Goal: Task Accomplishment & Management: Complete application form

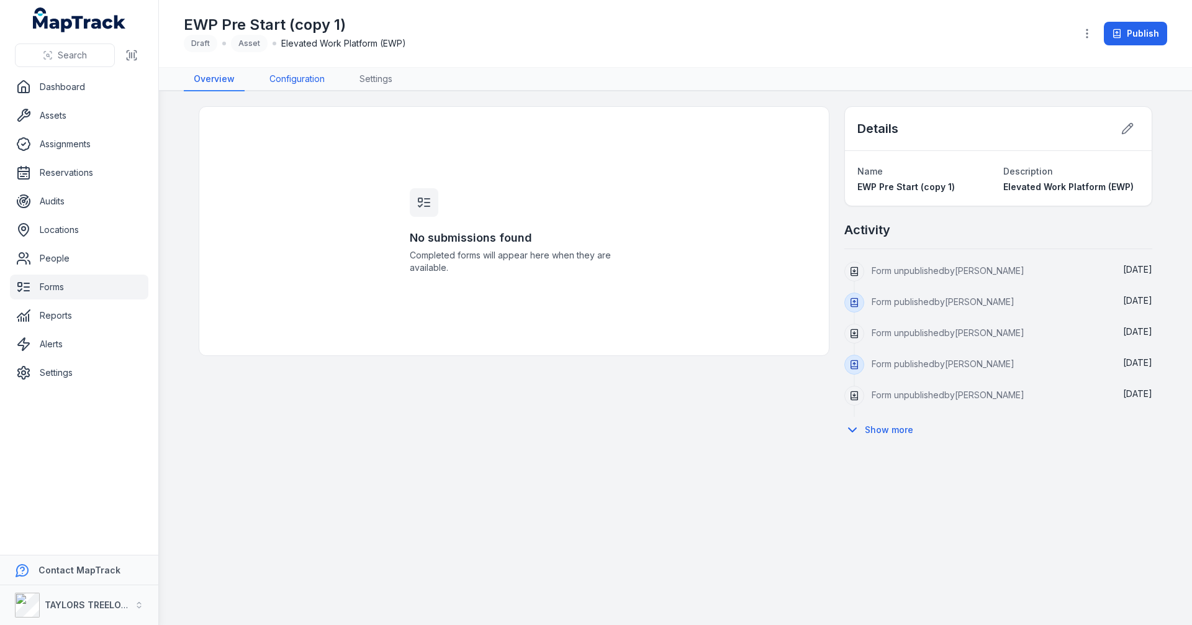
click at [289, 78] on link "Configuration" at bounding box center [297, 80] width 75 height 24
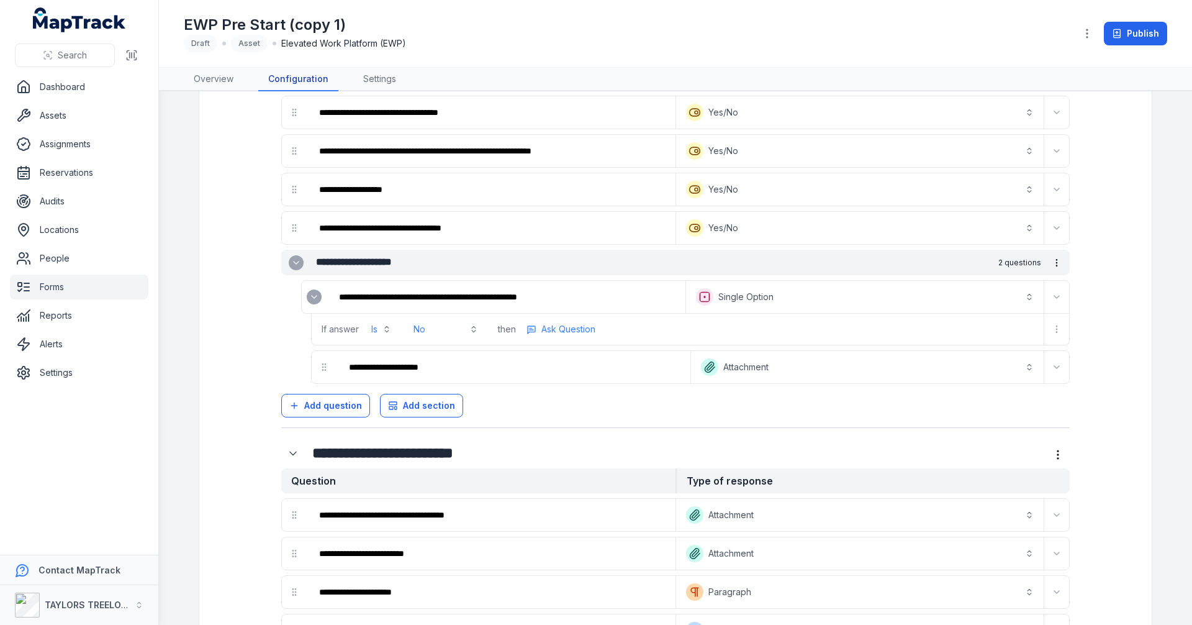
scroll to position [994, 0]
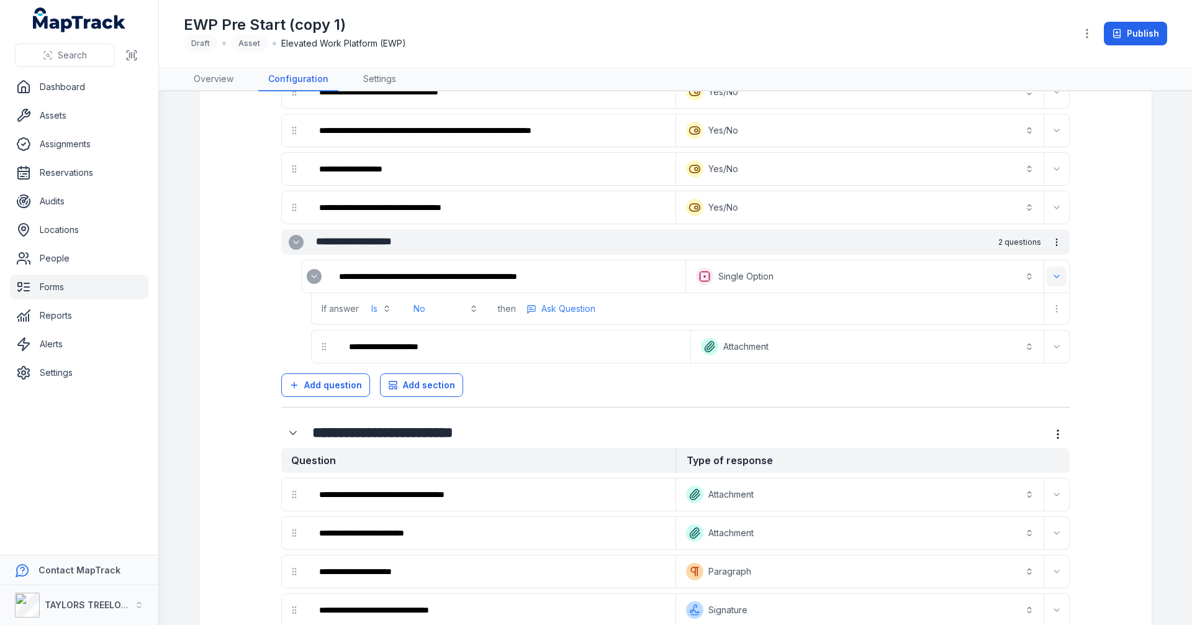
click at [1054, 282] on button "Expand" at bounding box center [1057, 276] width 20 height 20
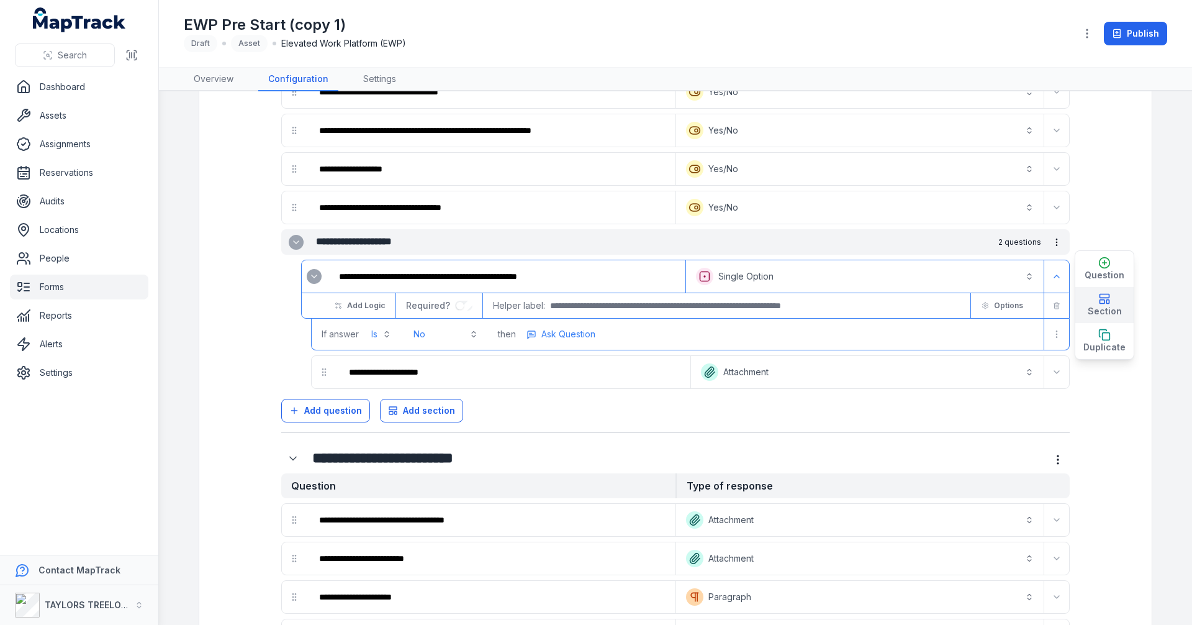
click at [1101, 305] on span "Section" at bounding box center [1105, 311] width 34 height 12
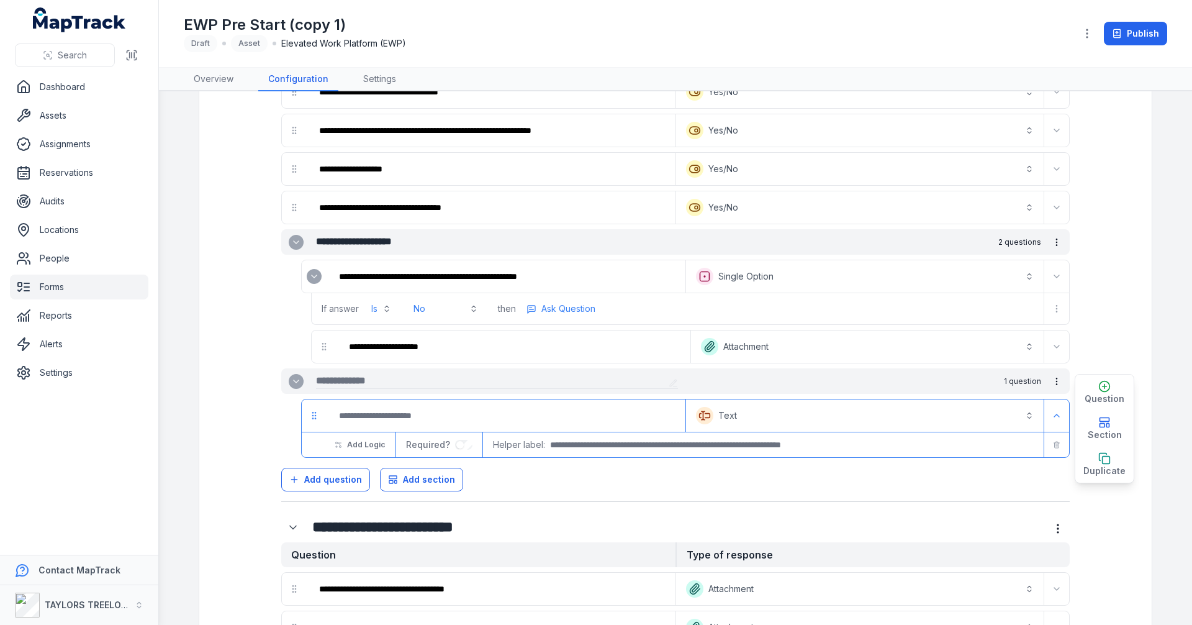
click at [391, 381] on input "text" at bounding box center [490, 380] width 348 height 15
type input "*****"
click at [863, 490] on div "Add question Add section" at bounding box center [675, 477] width 789 height 29
click at [406, 479] on span "Add section" at bounding box center [429, 479] width 52 height 12
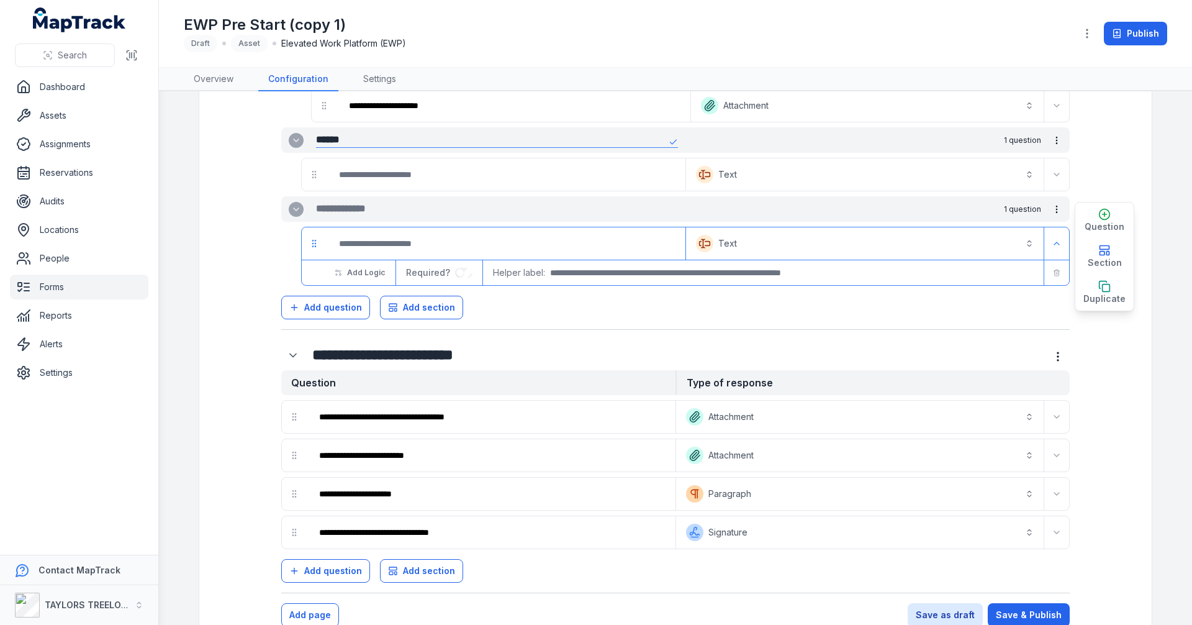
scroll to position [1264, 0]
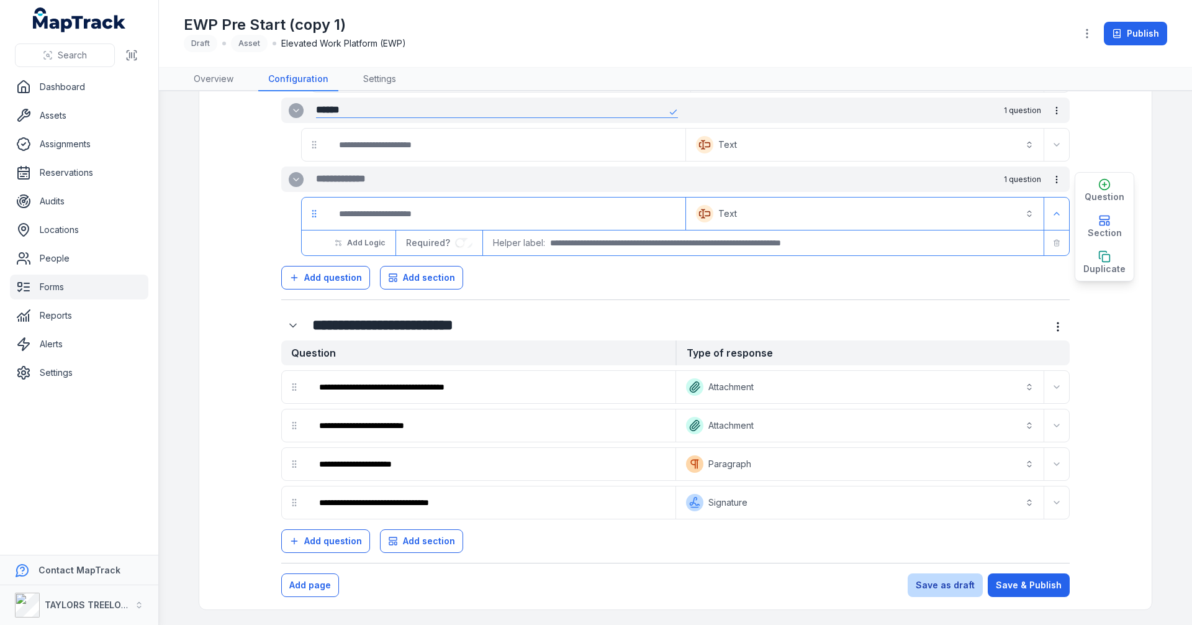
click at [946, 584] on button "Save as draft" at bounding box center [945, 585] width 75 height 24
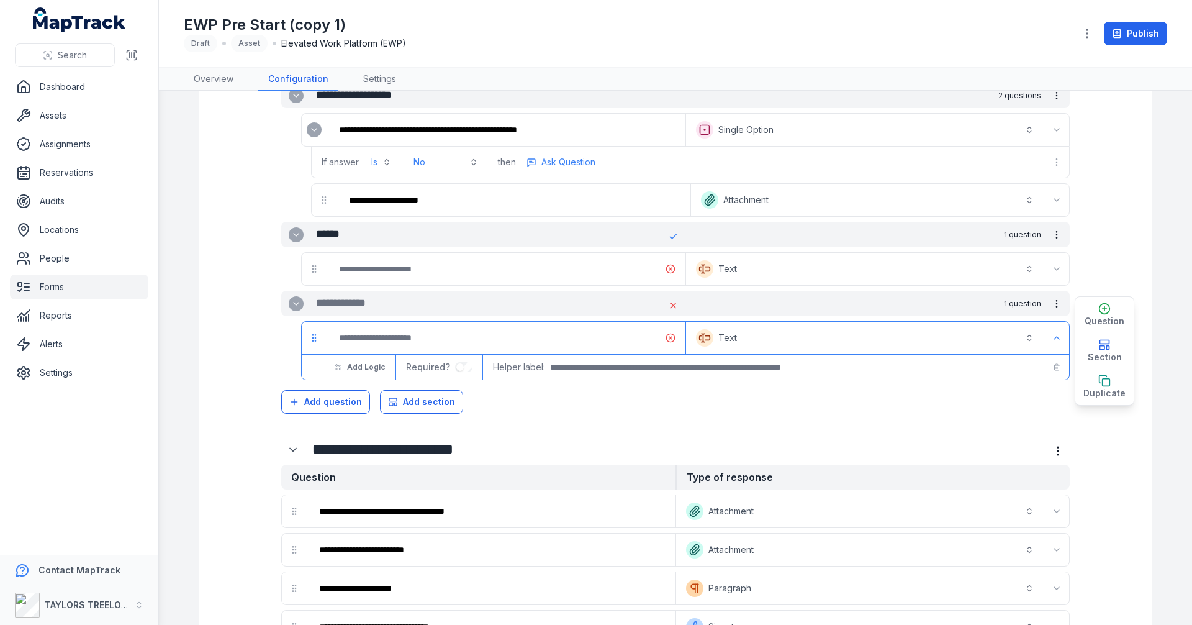
click at [607, 300] on input "text" at bounding box center [490, 303] width 348 height 15
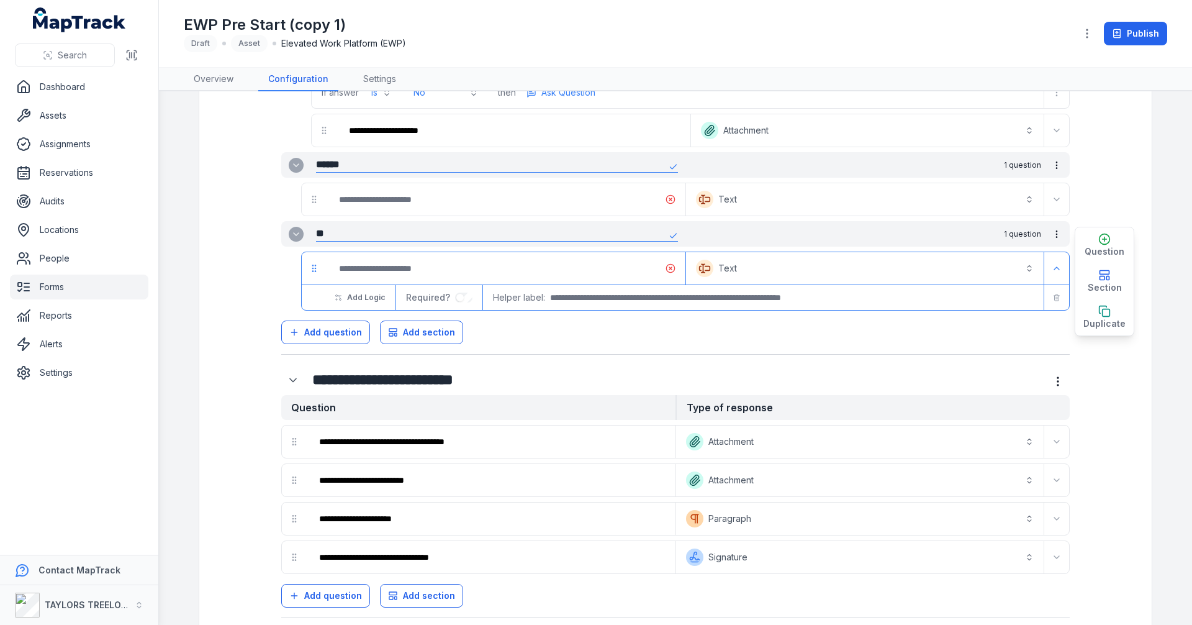
scroll to position [1264, 0]
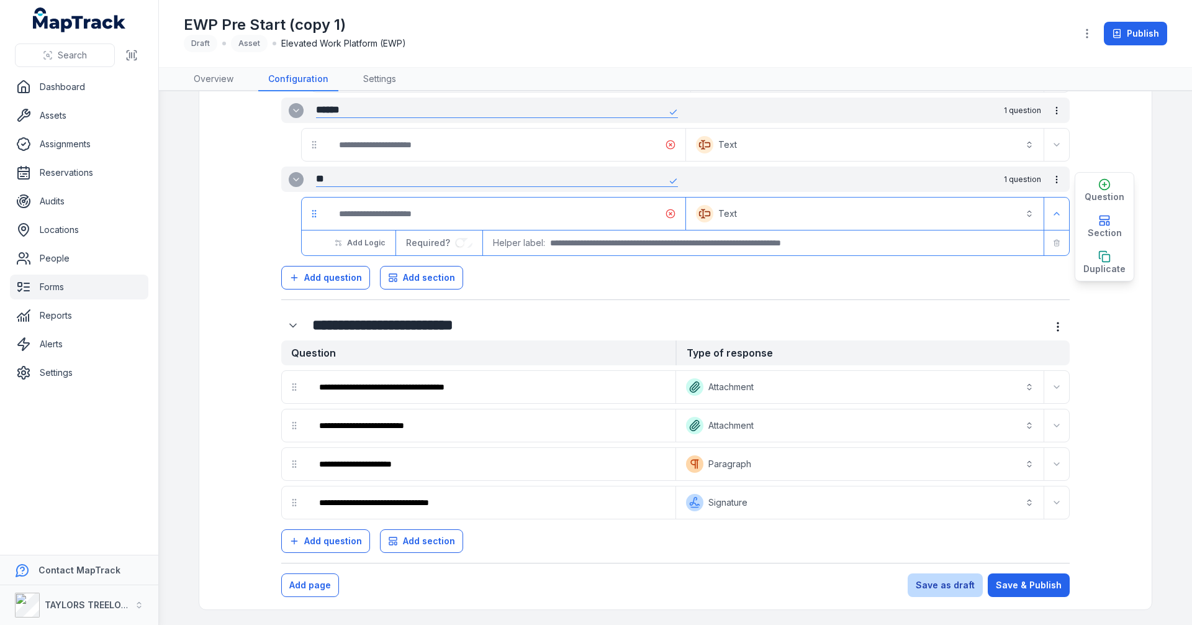
type input "**"
click at [941, 578] on button "Save as draft" at bounding box center [945, 585] width 75 height 24
click at [937, 584] on button "Save as draft" at bounding box center [945, 585] width 75 height 24
click at [938, 583] on button "Save as draft" at bounding box center [945, 585] width 75 height 24
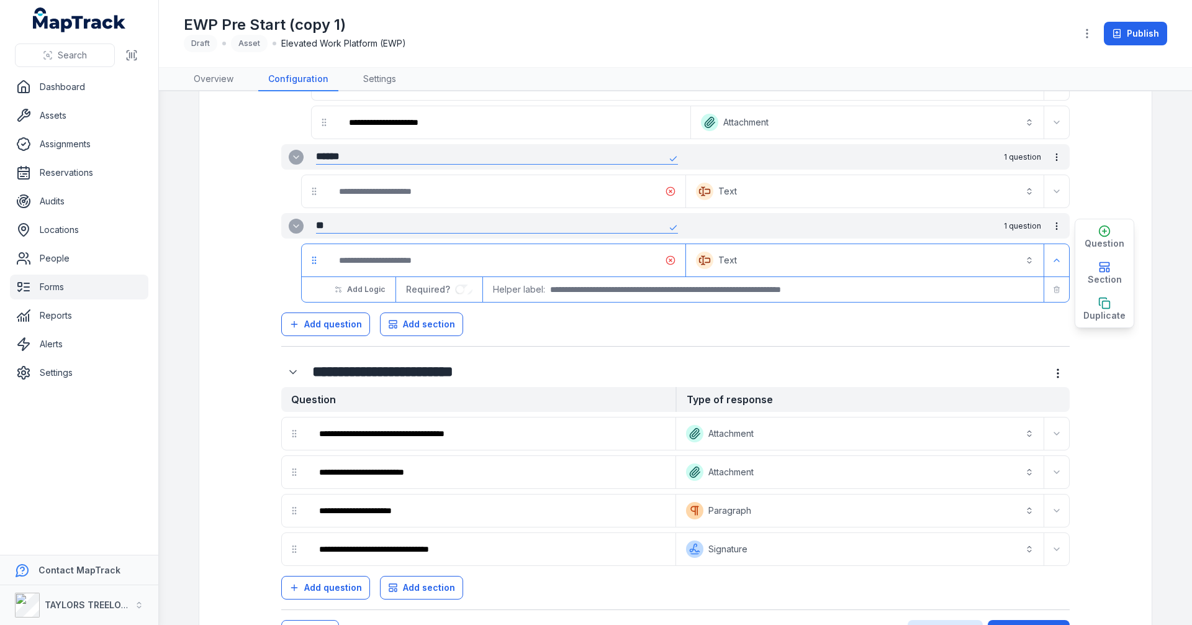
scroll to position [1140, 0]
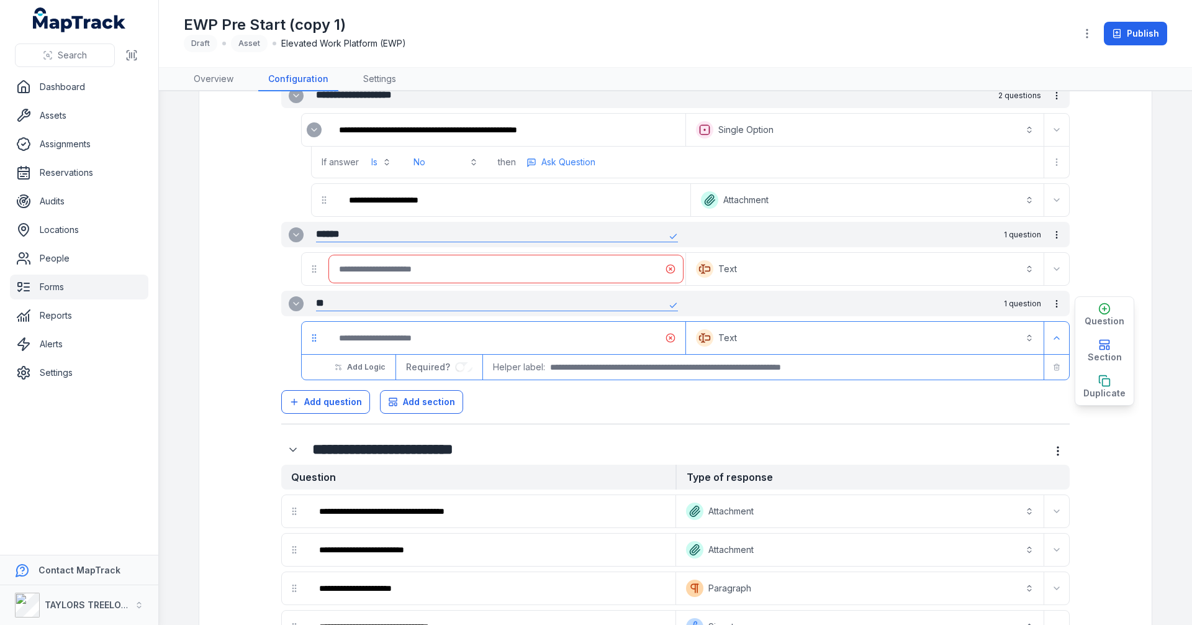
click at [607, 263] on input ":r1qe:-form-item-label" at bounding box center [506, 268] width 354 height 27
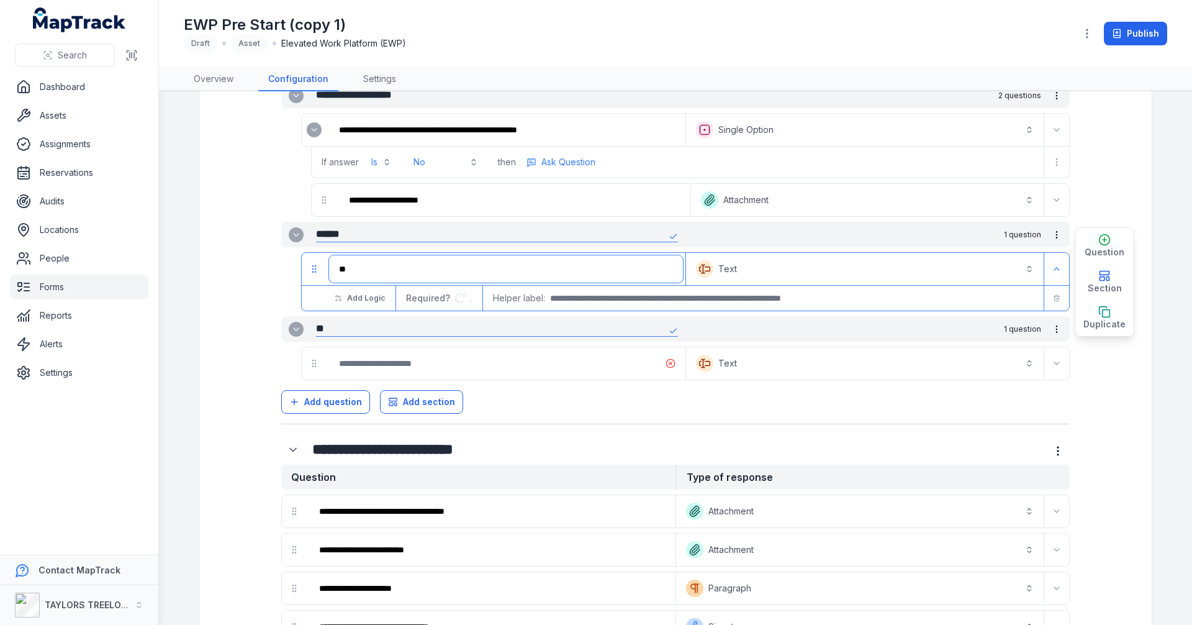
type input "**"
click at [447, 363] on input ":r1qq:-form-item-label" at bounding box center [506, 363] width 354 height 27
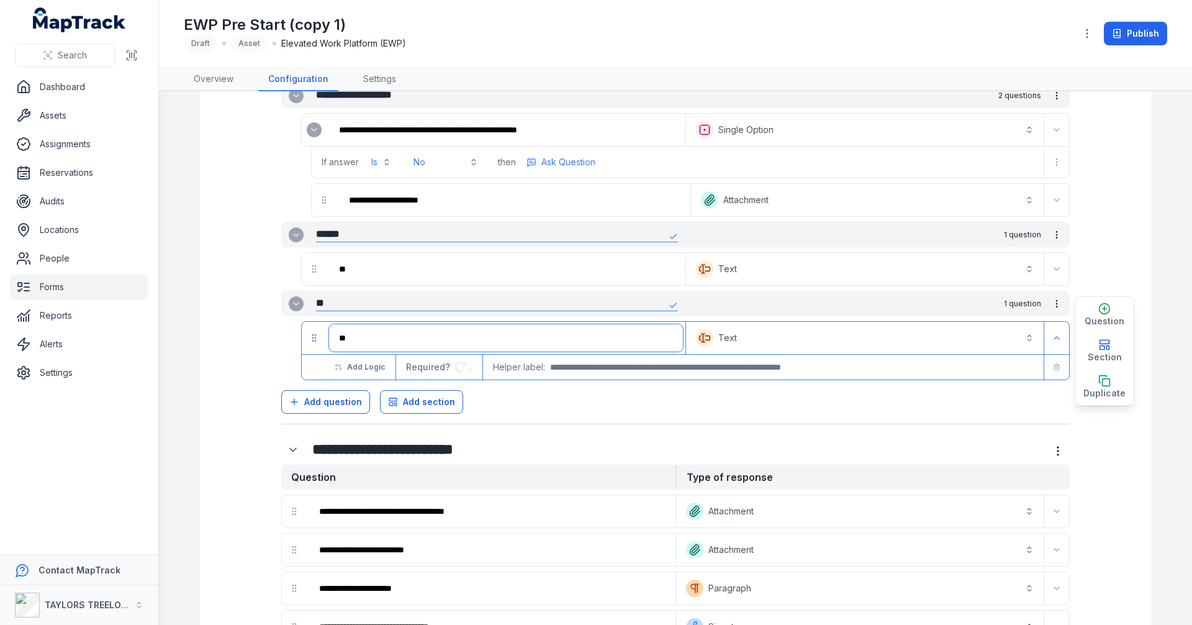
type input "**"
click at [502, 401] on div "Add question Add section" at bounding box center [675, 399] width 789 height 29
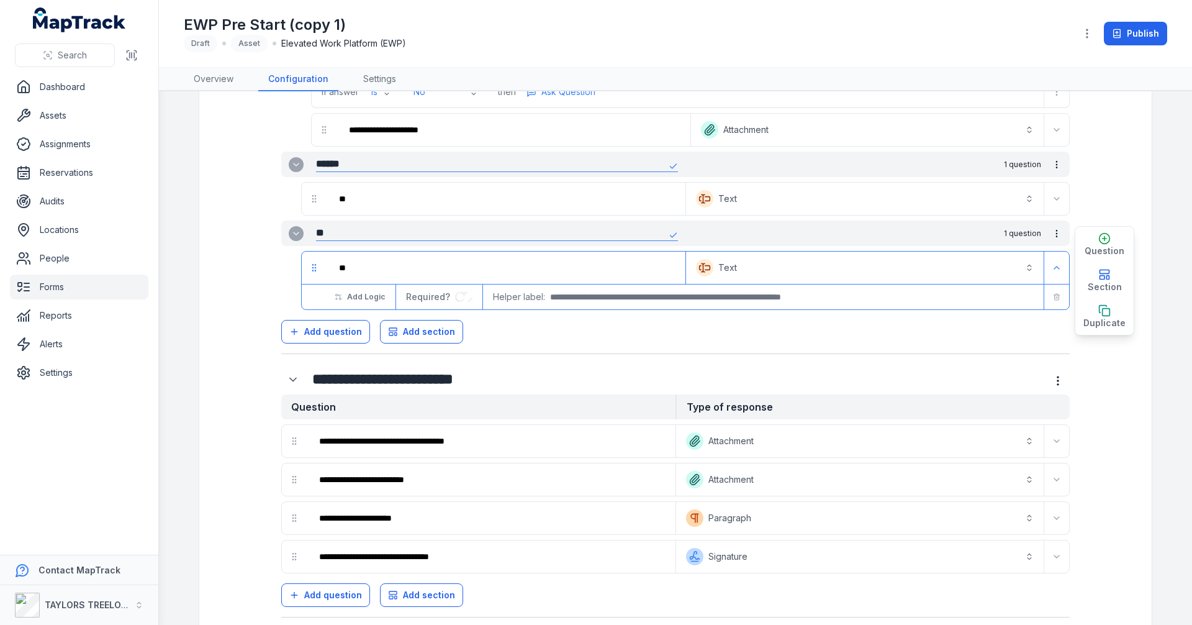
scroll to position [1264, 0]
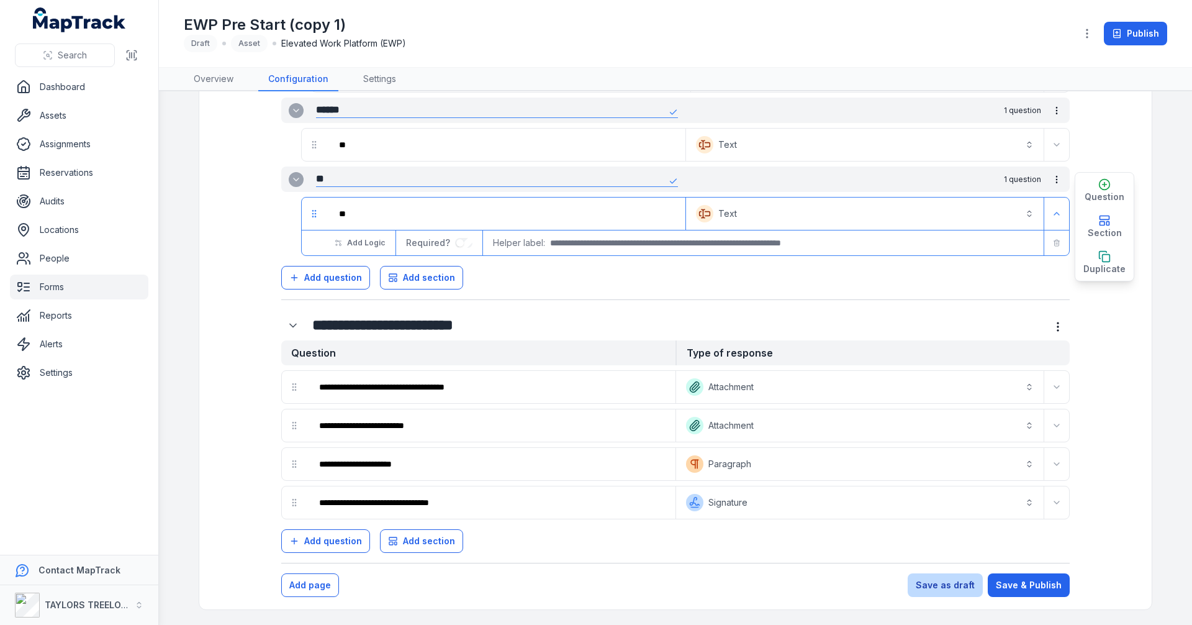
click at [936, 587] on button "Save as draft" at bounding box center [945, 585] width 75 height 24
